Goal: Check status: Check status

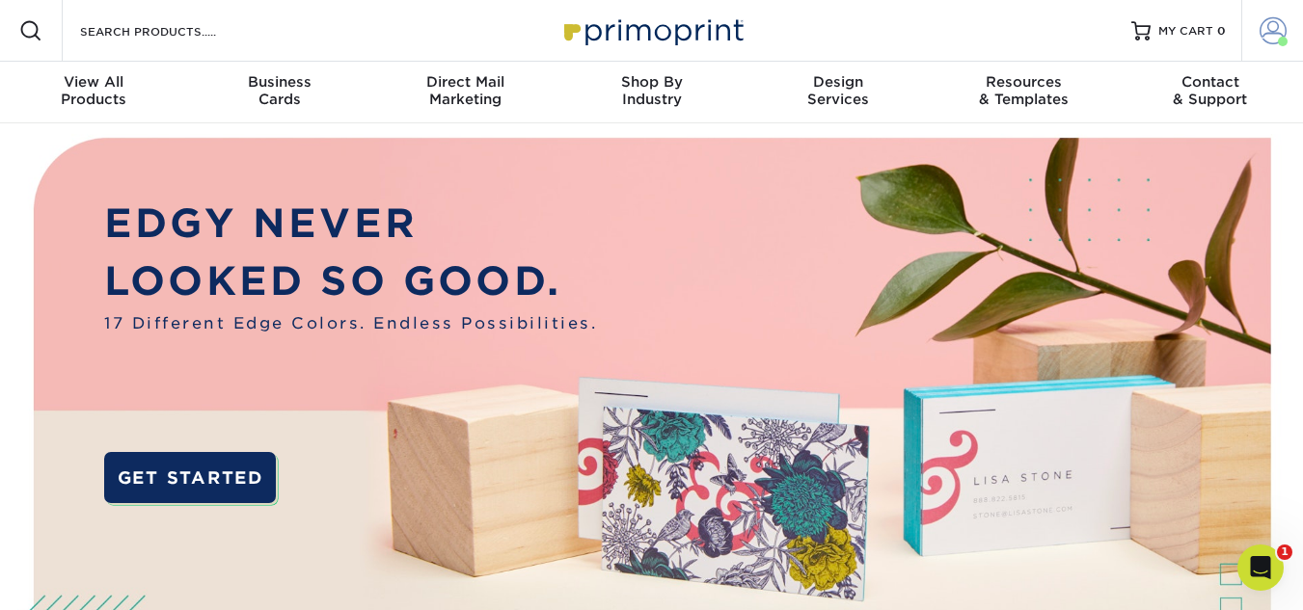
click at [1273, 25] on span at bounding box center [1272, 30] width 27 height 27
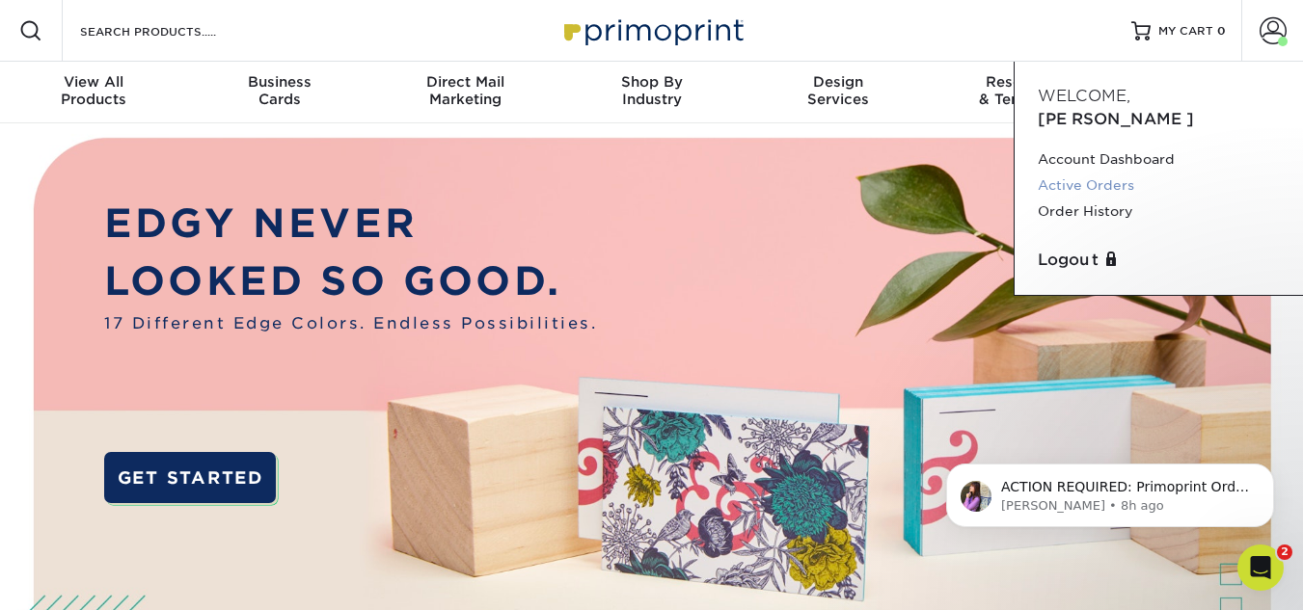
click at [1084, 173] on link "Active Orders" at bounding box center [1159, 186] width 242 height 26
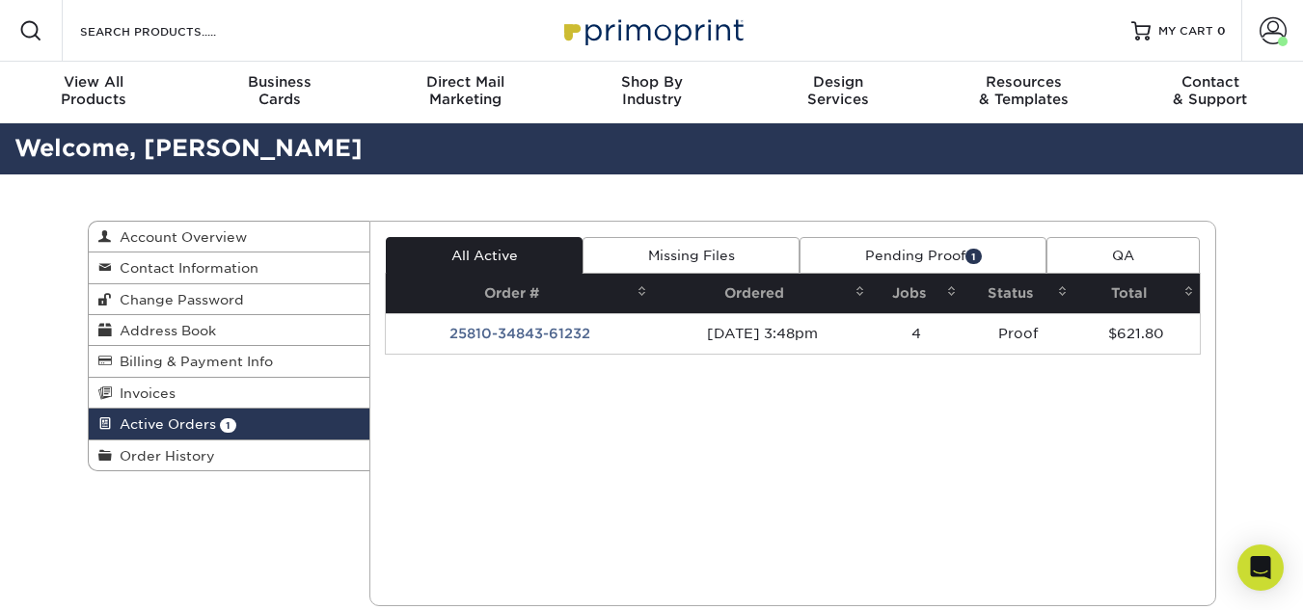
click at [958, 256] on link "Pending Proof 1" at bounding box center [922, 255] width 247 height 37
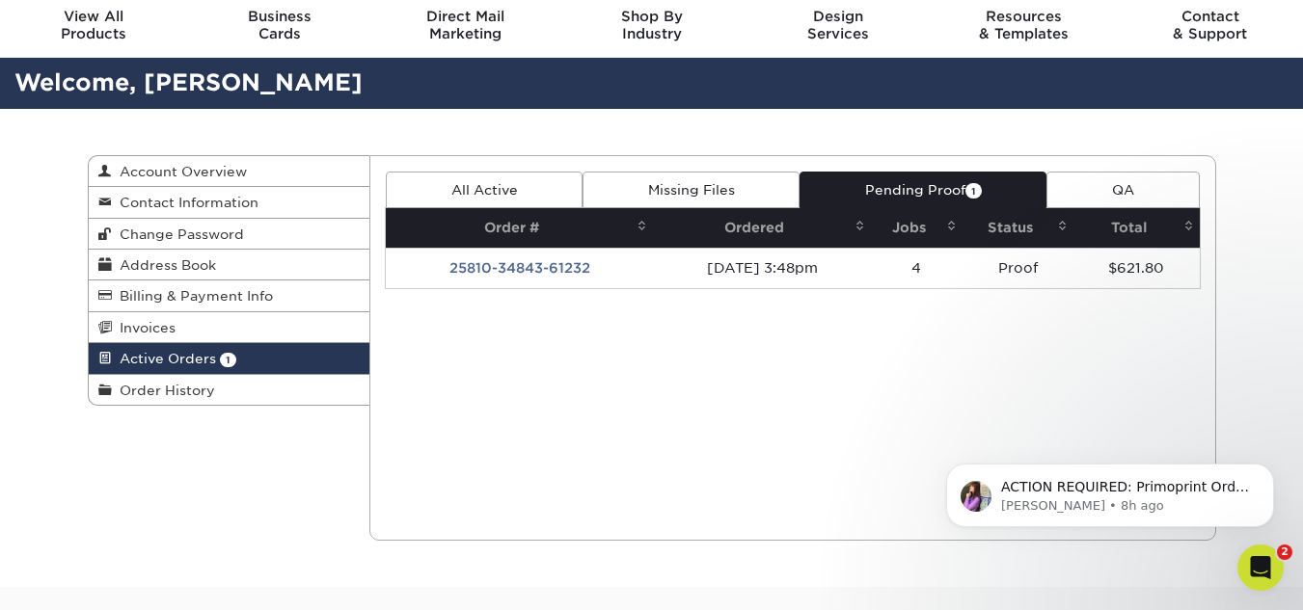
scroll to position [96, 0]
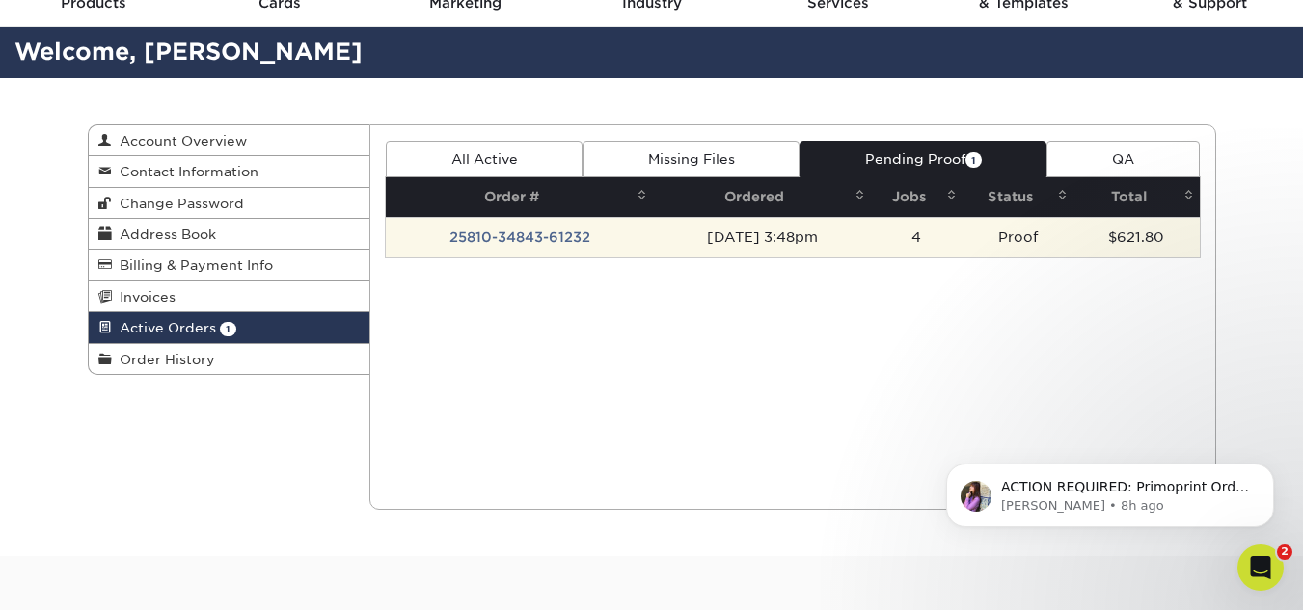
click at [849, 242] on td "[DATE] 3:48pm" at bounding box center [761, 237] width 217 height 41
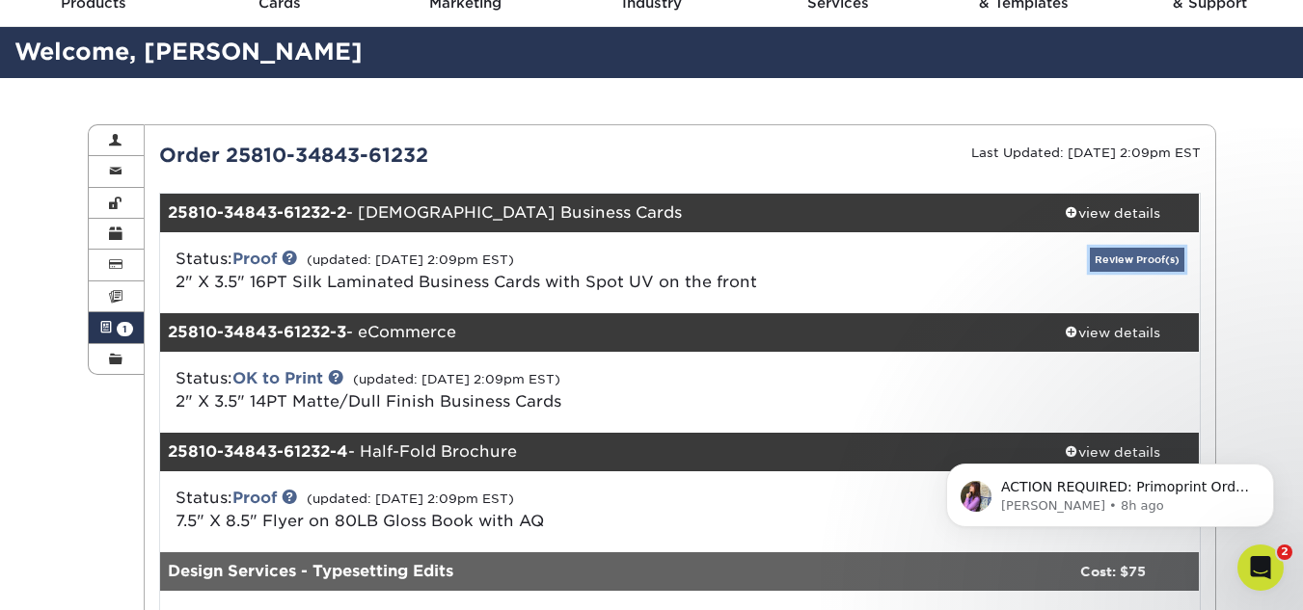
click at [1126, 254] on link "Review Proof(s)" at bounding box center [1137, 260] width 95 height 24
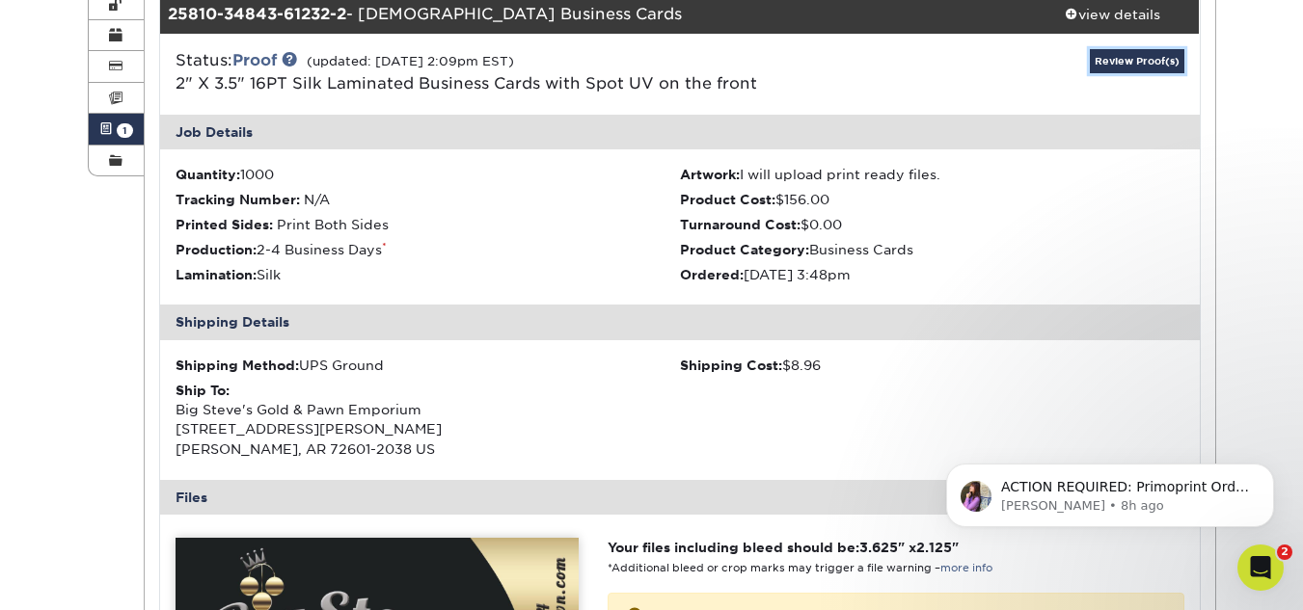
scroll to position [386, 0]
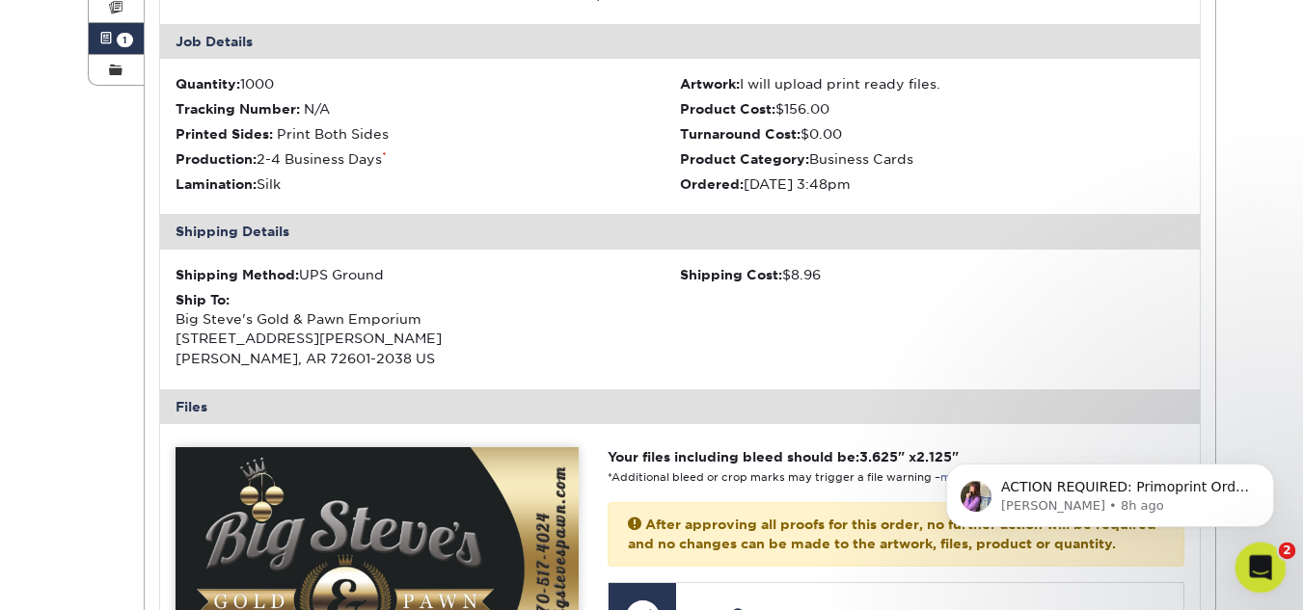
click at [1271, 563] on icon "Open Intercom Messenger" at bounding box center [1258, 566] width 32 height 32
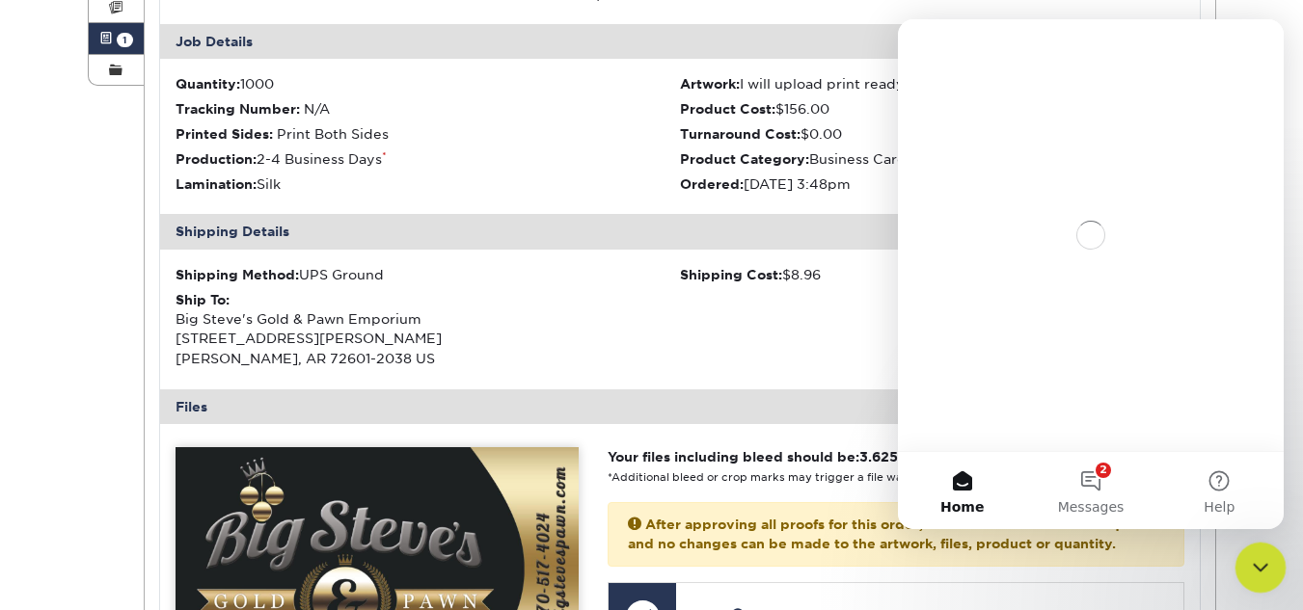
scroll to position [0, 0]
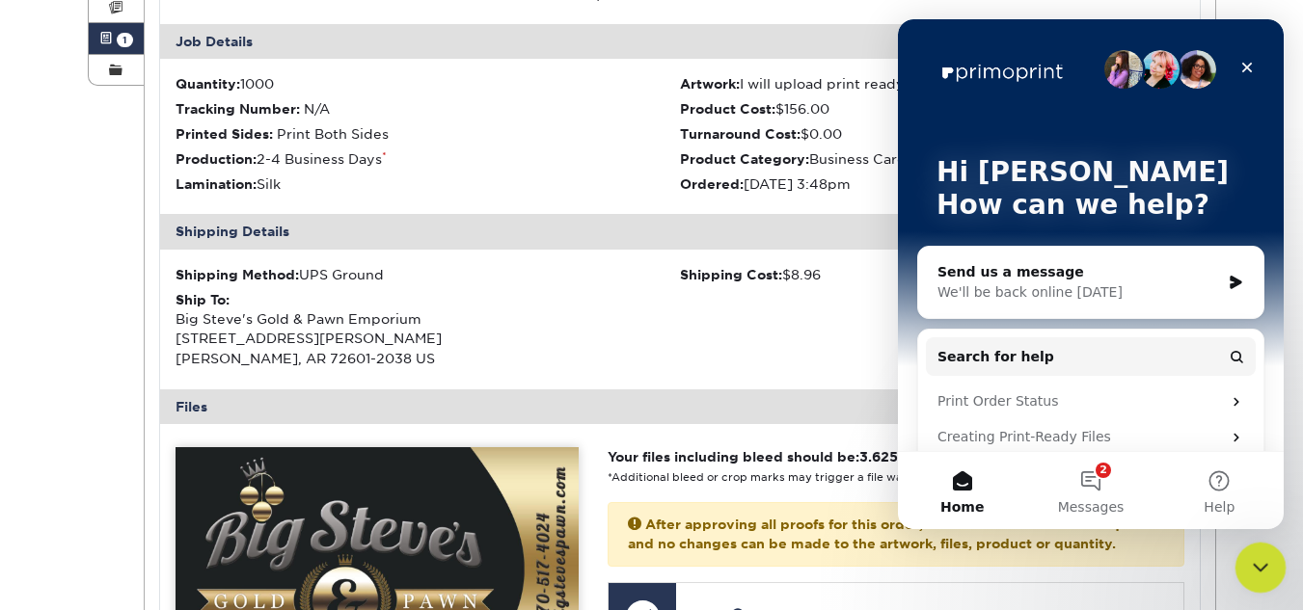
click at [1253, 572] on icon "Close Intercom Messenger" at bounding box center [1257, 565] width 23 height 23
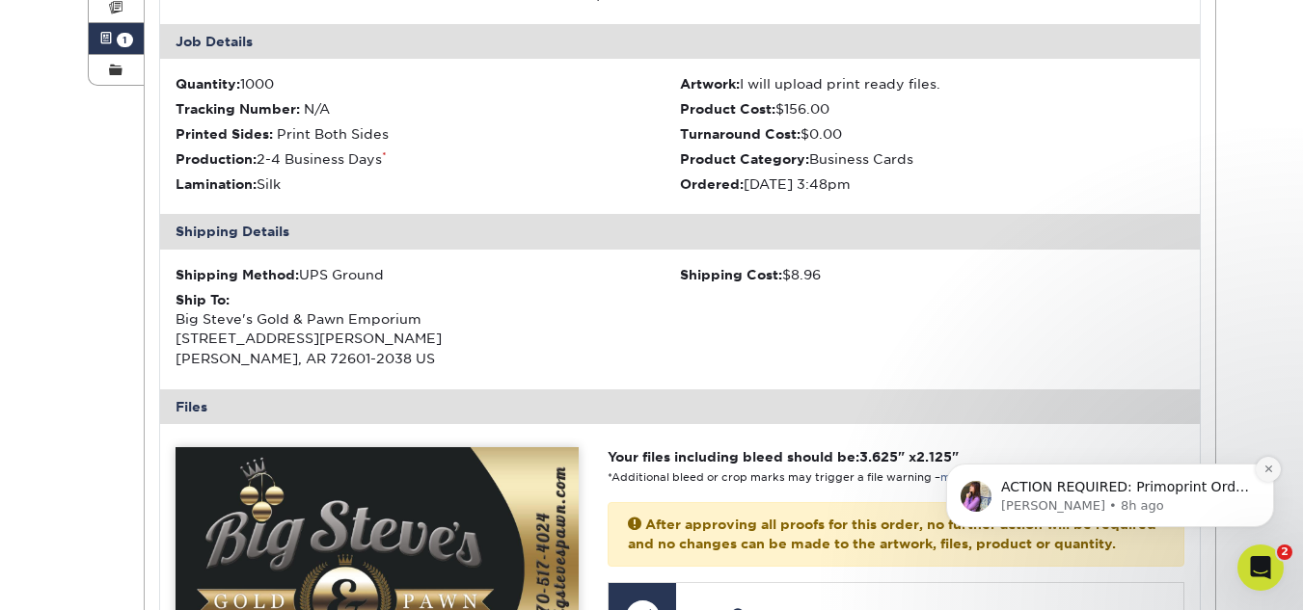
click at [1267, 468] on icon "Dismiss notification" at bounding box center [1268, 469] width 11 height 11
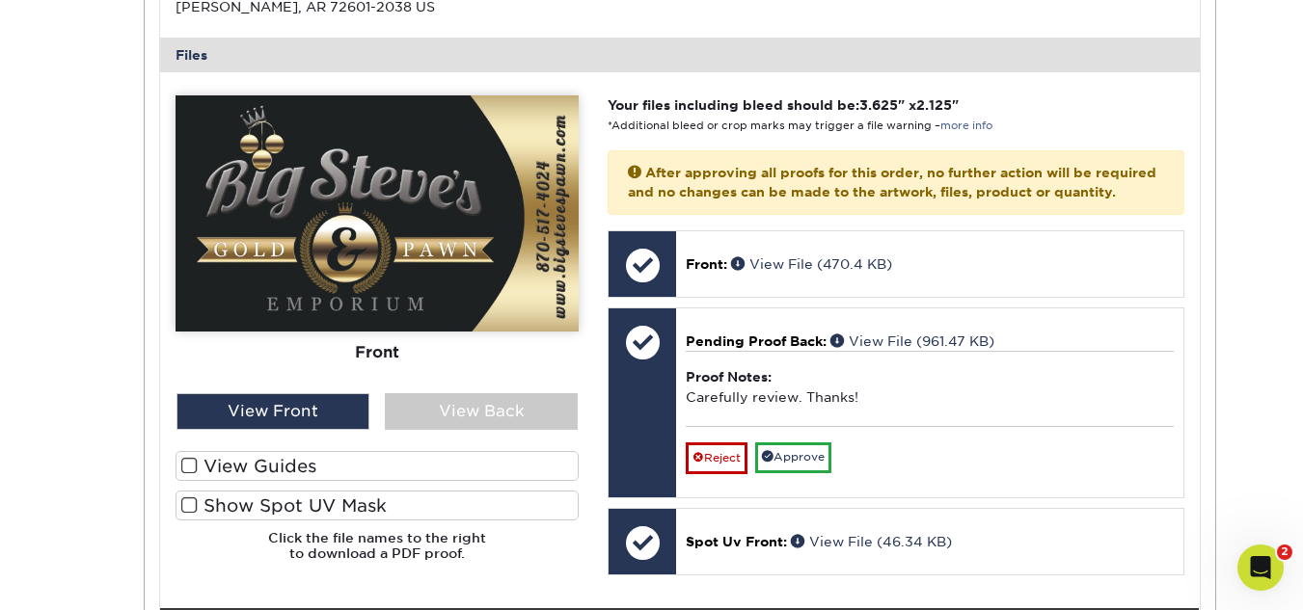
scroll to position [771, 0]
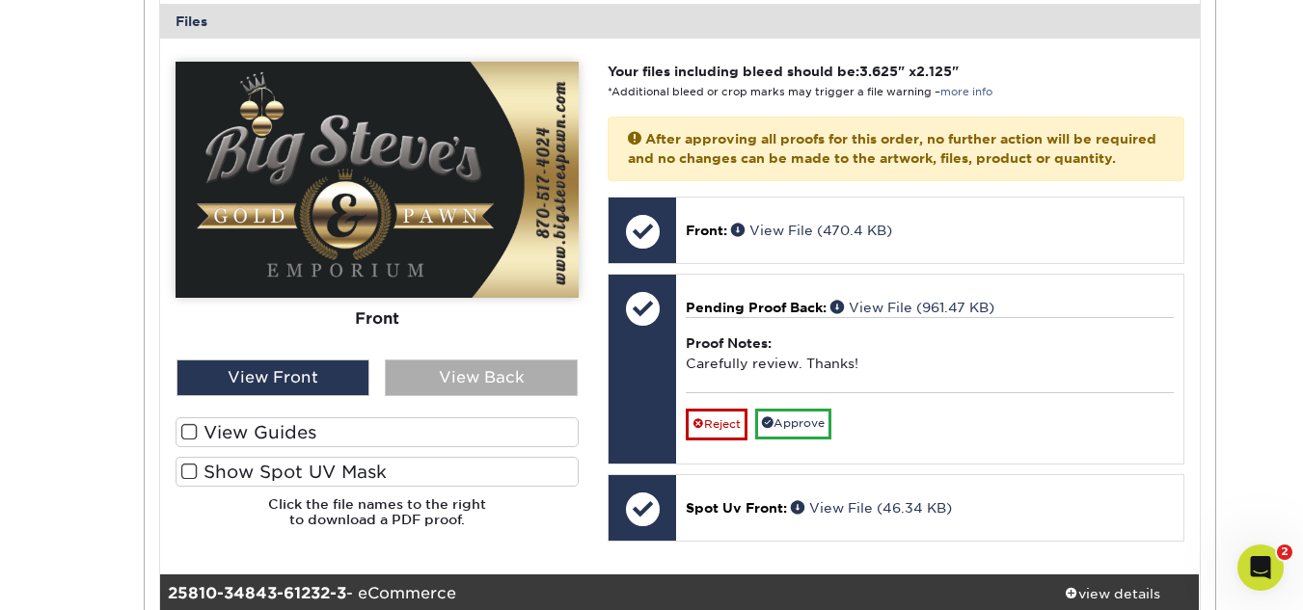
click at [450, 371] on div "View Back" at bounding box center [481, 378] width 193 height 37
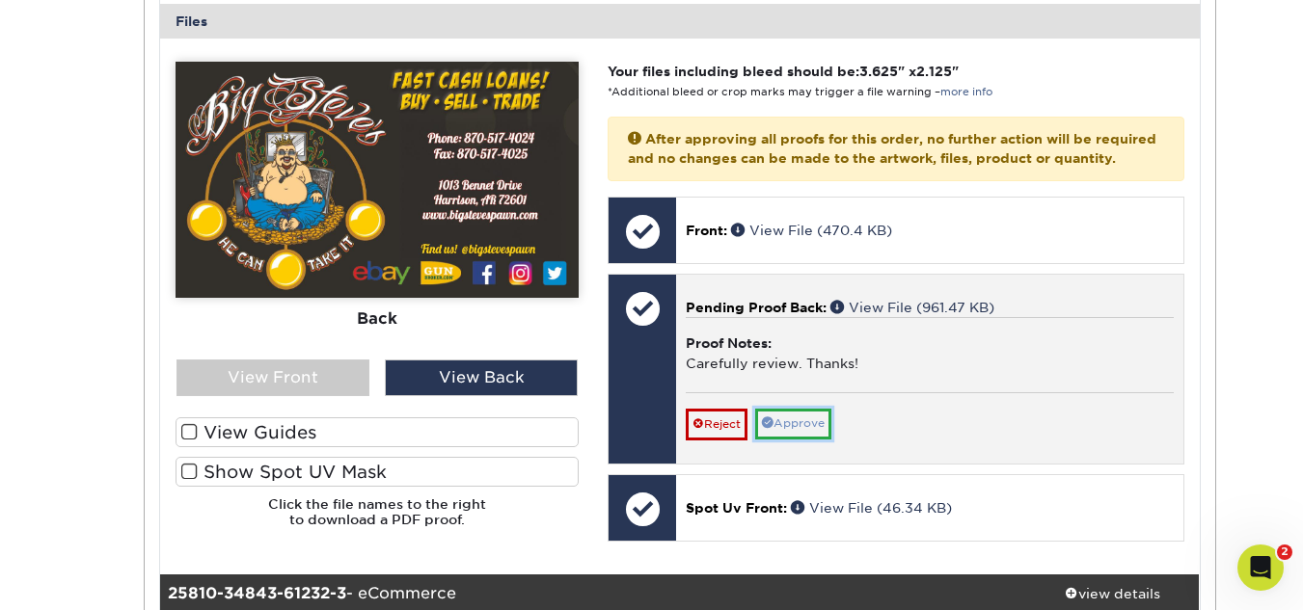
click at [824, 439] on link "Approve" at bounding box center [793, 424] width 76 height 30
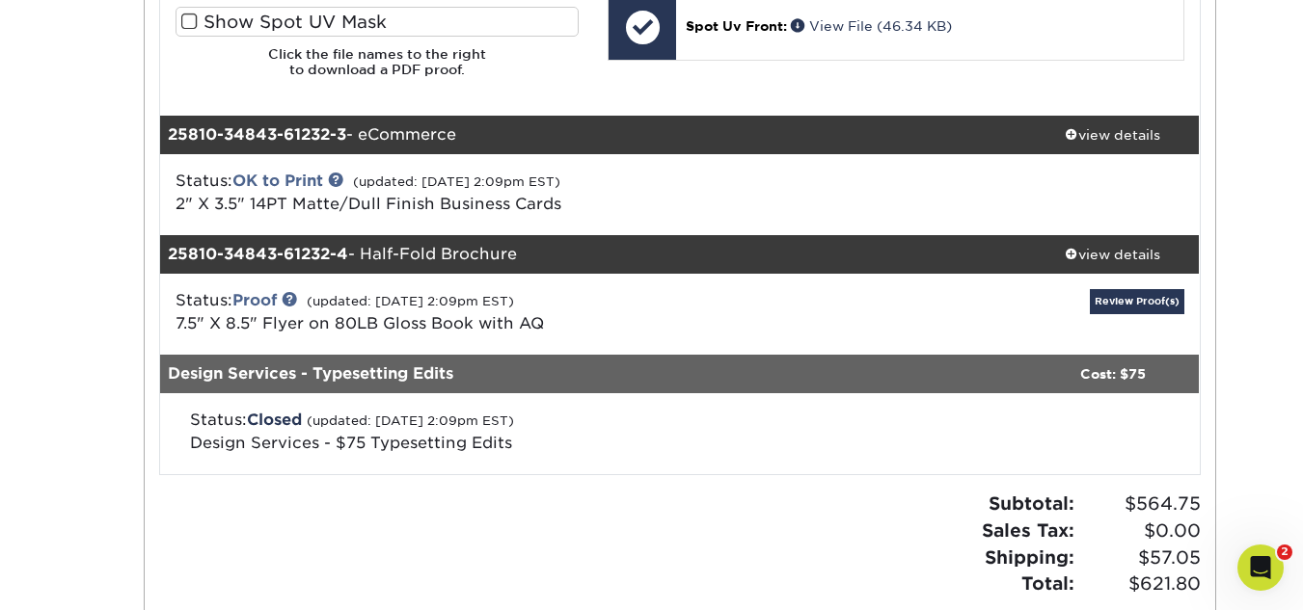
scroll to position [1254, 0]
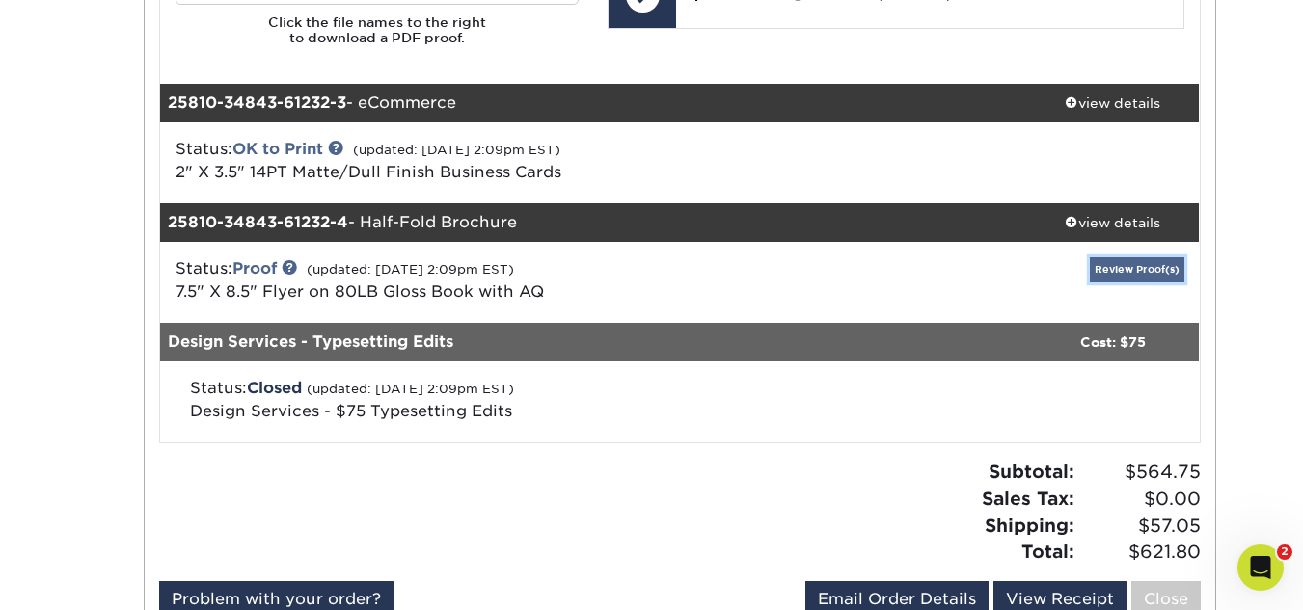
click at [1181, 279] on link "Review Proof(s)" at bounding box center [1137, 269] width 95 height 24
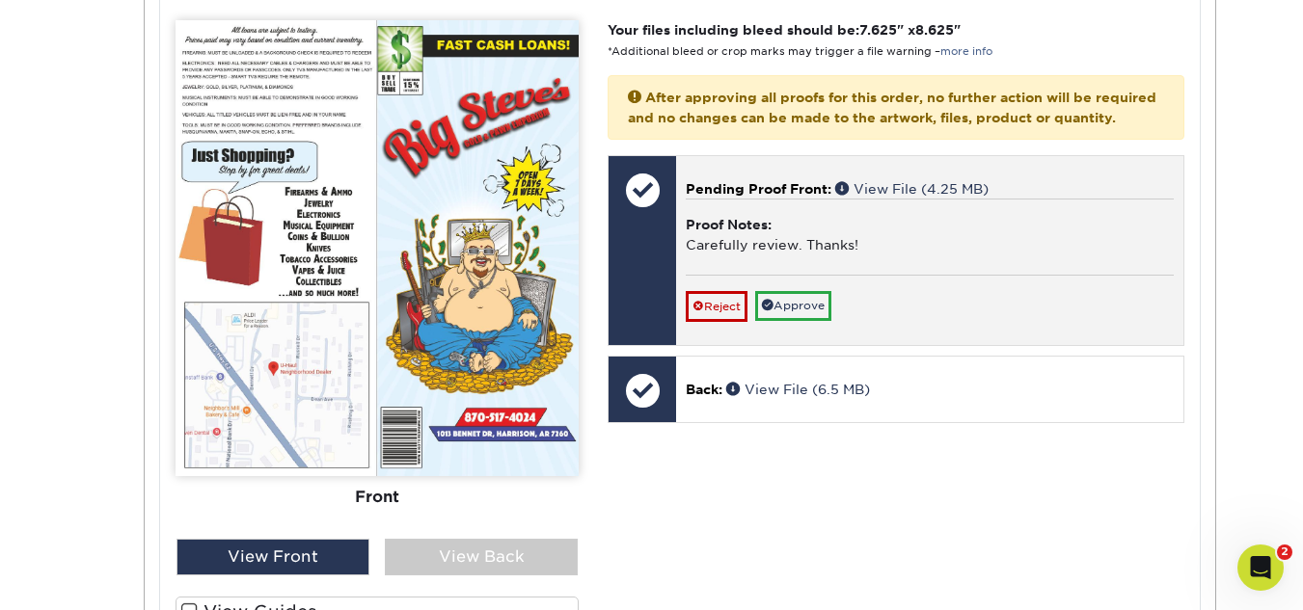
scroll to position [2025, 0]
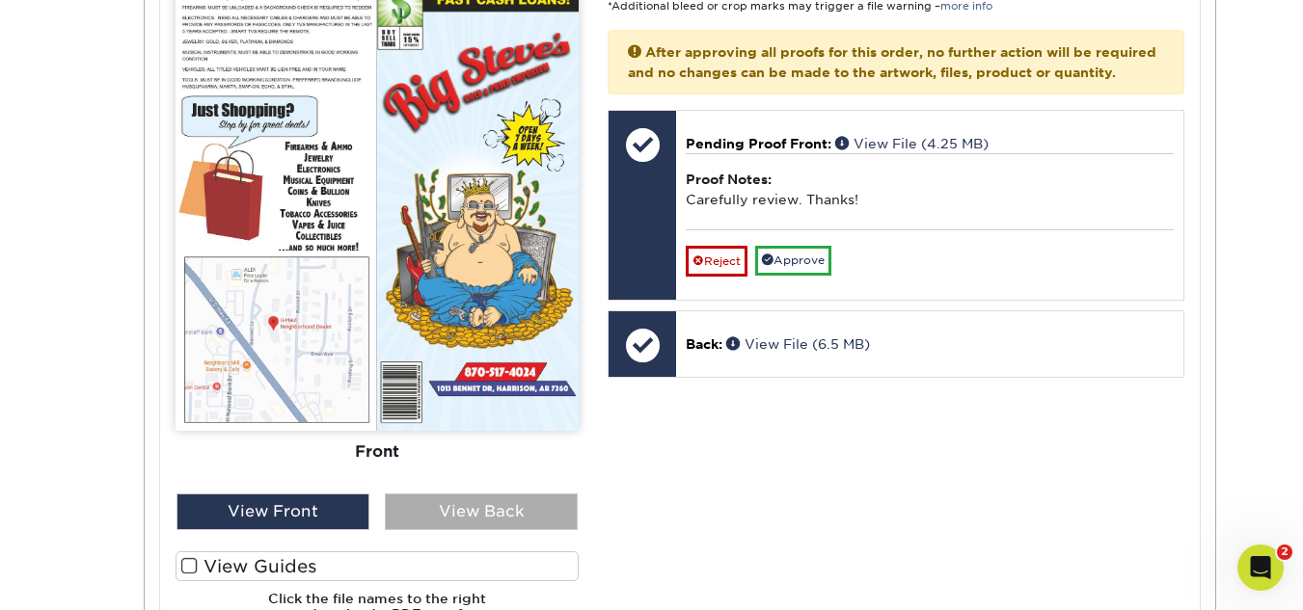
click at [487, 512] on div "View Back" at bounding box center [481, 512] width 193 height 37
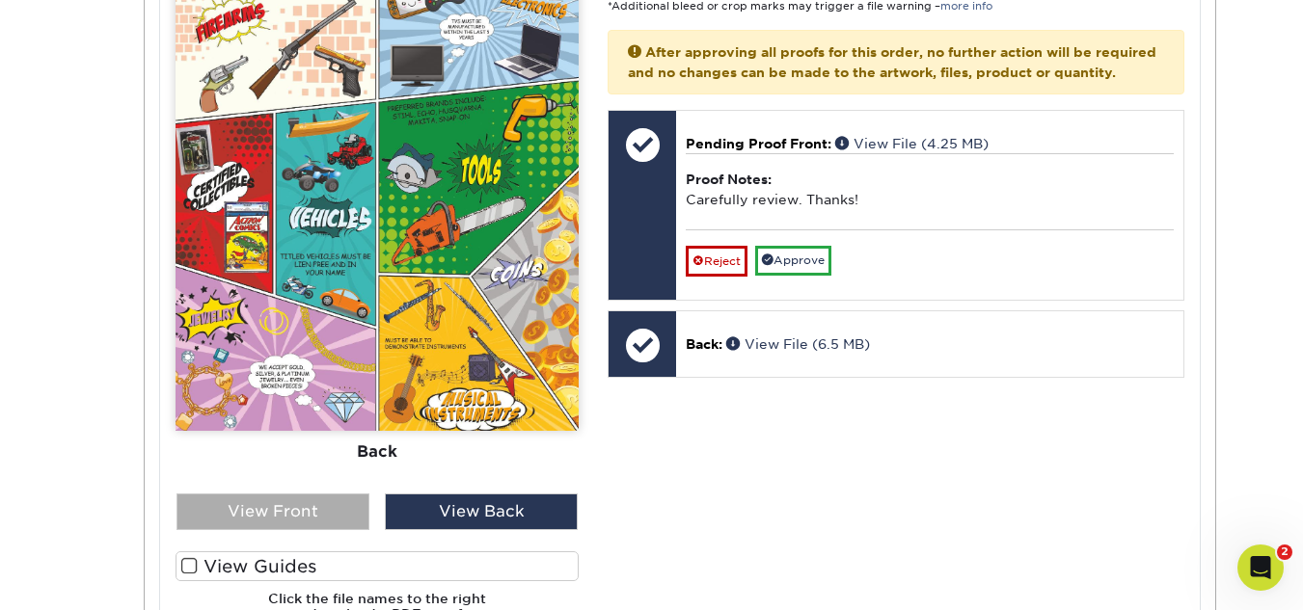
click at [327, 513] on div "View Front" at bounding box center [272, 512] width 193 height 37
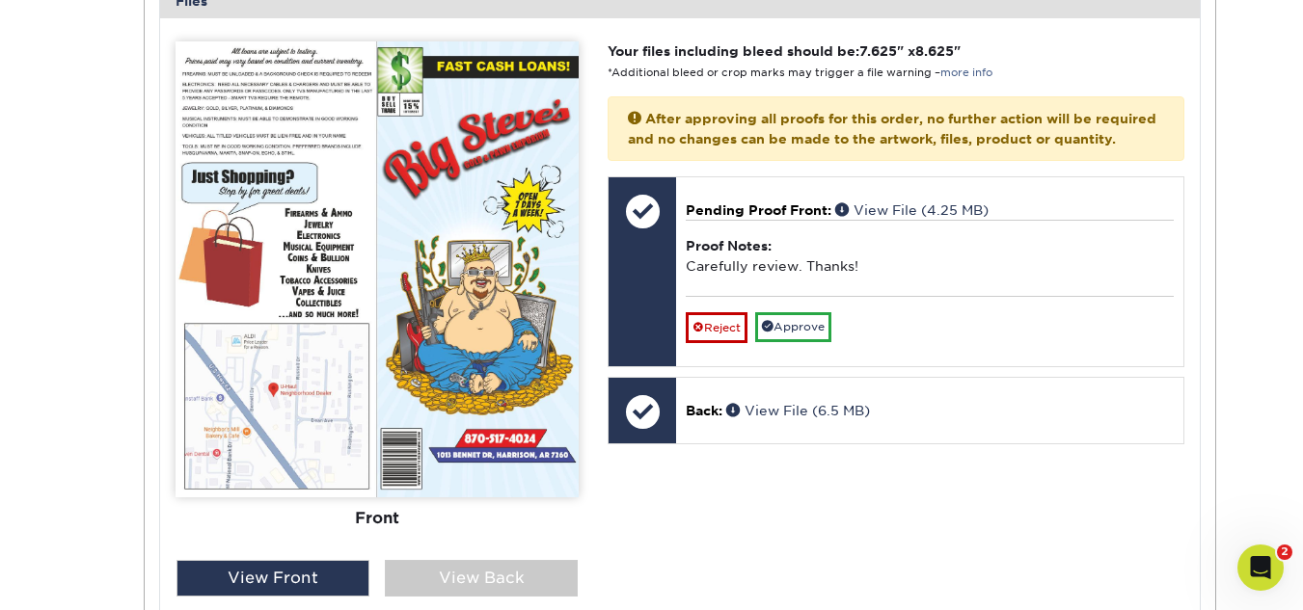
scroll to position [1929, 0]
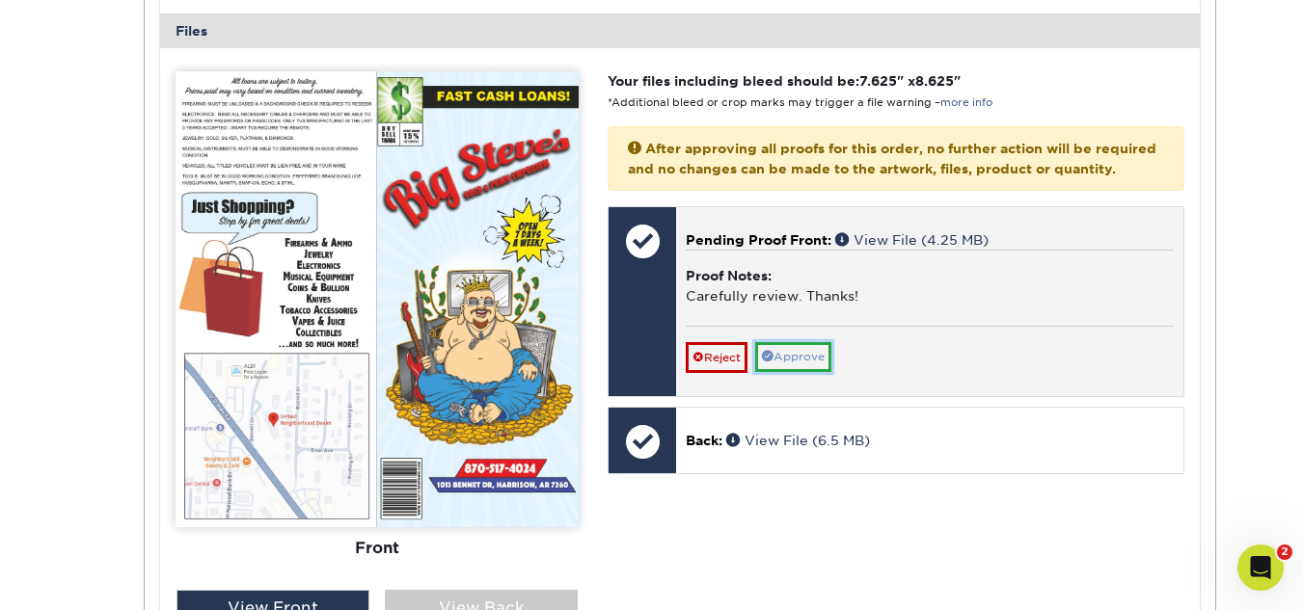
click at [805, 367] on link "Approve" at bounding box center [793, 357] width 76 height 30
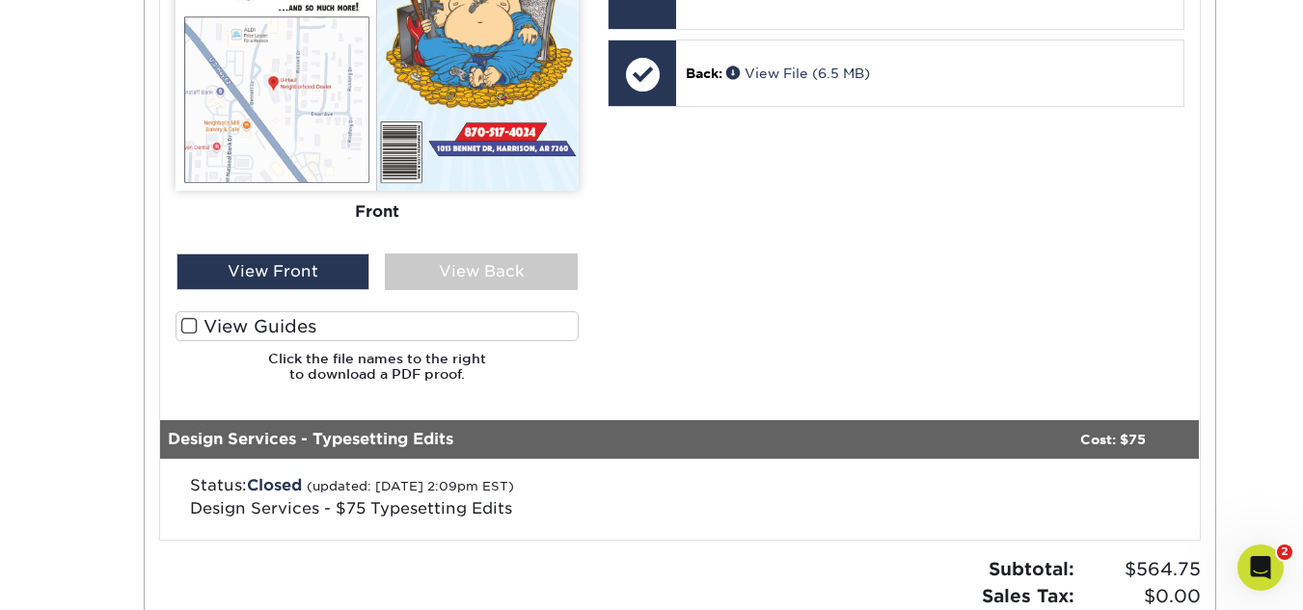
scroll to position [2218, 0]
